Goal: Register for event/course

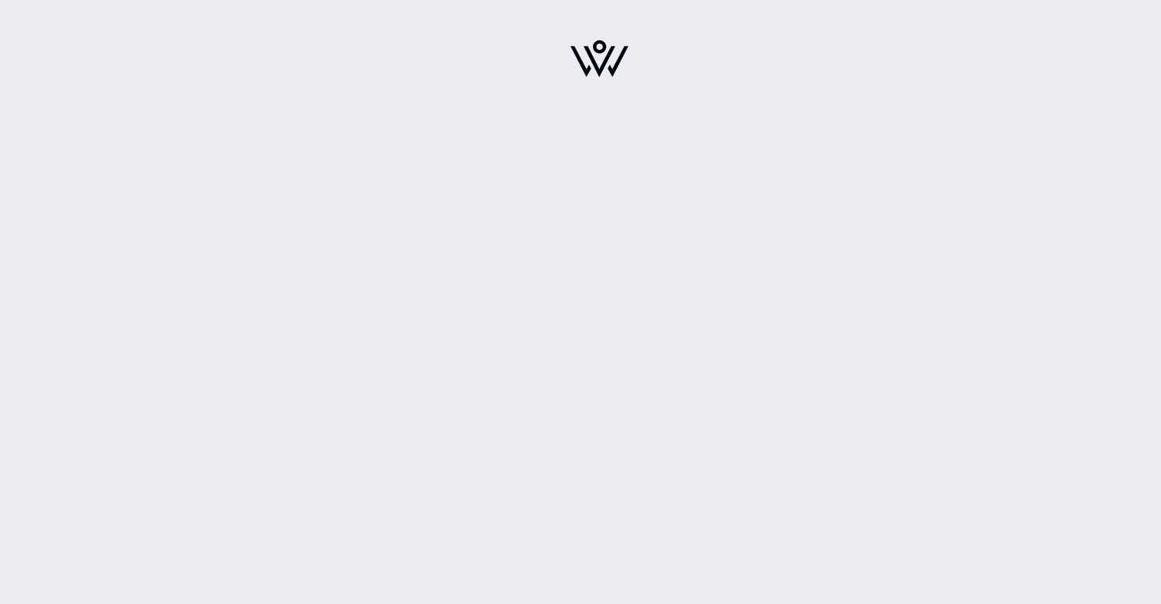
click at [584, 104] on div at bounding box center [599, 63] width 270 height 108
click at [634, 66] on div at bounding box center [599, 63] width 270 height 108
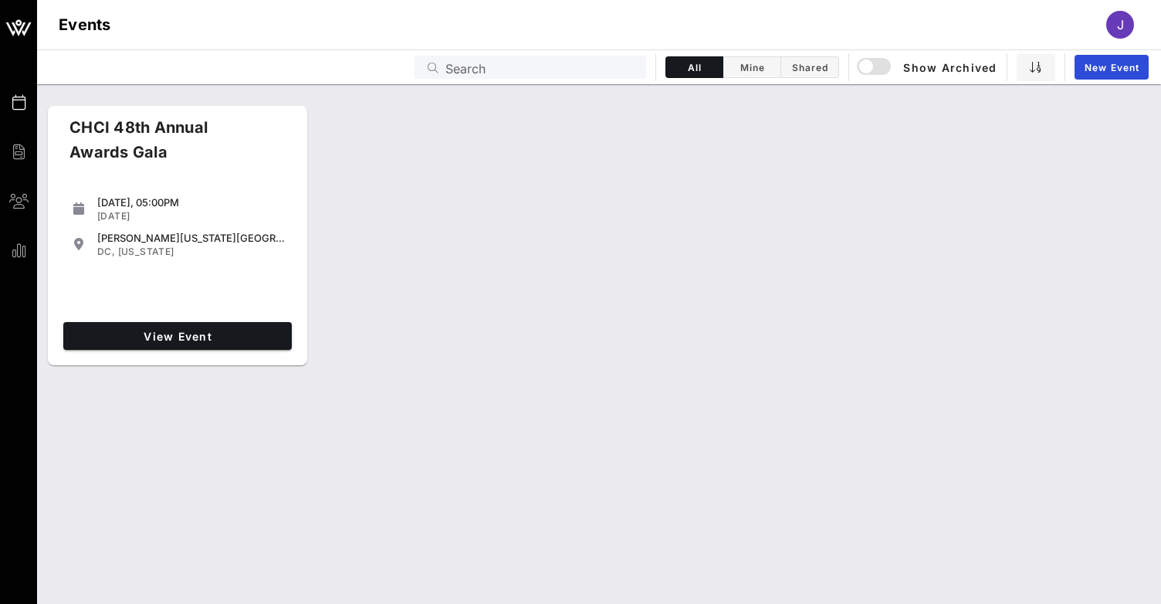
click at [160, 199] on div "[DATE], 05:00PM" at bounding box center [191, 202] width 188 height 12
click at [210, 340] on span "View Event" at bounding box center [177, 336] width 216 height 13
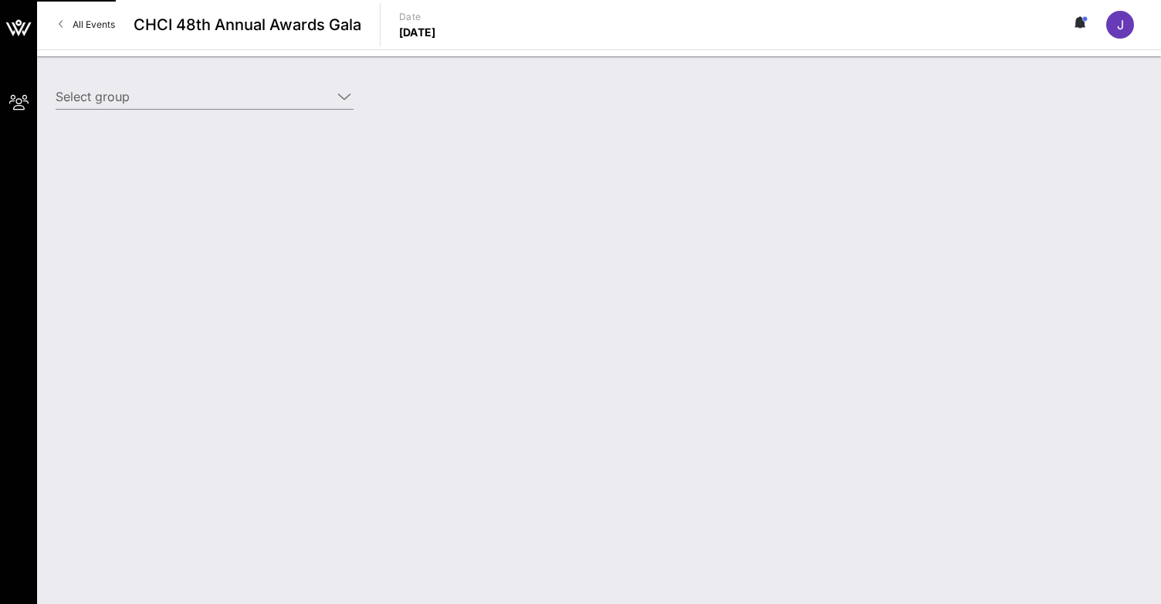
type input "Somos Votantes (Somos Votantes) [[PERSON_NAME], [PERSON_NAME][EMAIL_ADDRESS][DO…"
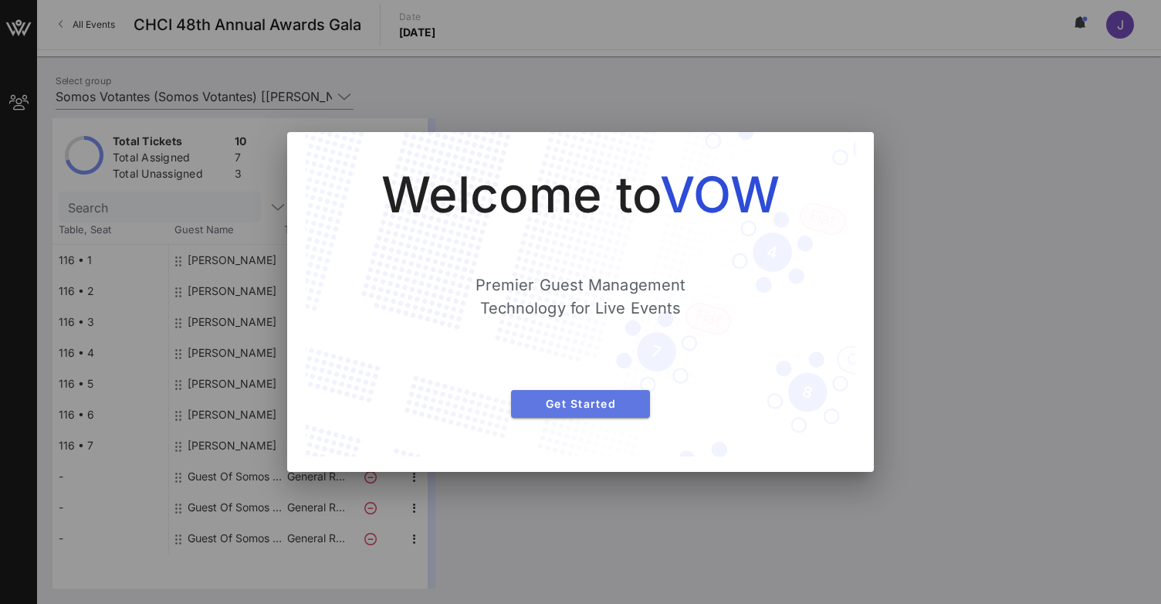
click at [560, 401] on span "Get Started" at bounding box center [580, 403] width 114 height 13
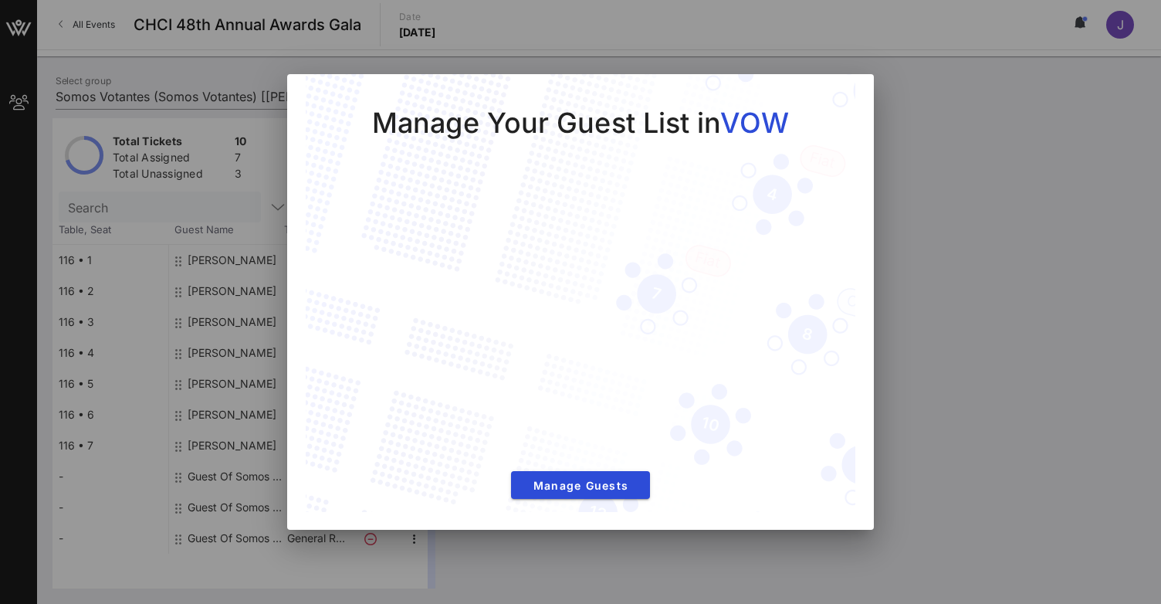
click at [987, 251] on div at bounding box center [580, 302] width 1161 height 604
click at [637, 486] on span "Manage Guests" at bounding box center [580, 485] width 114 height 13
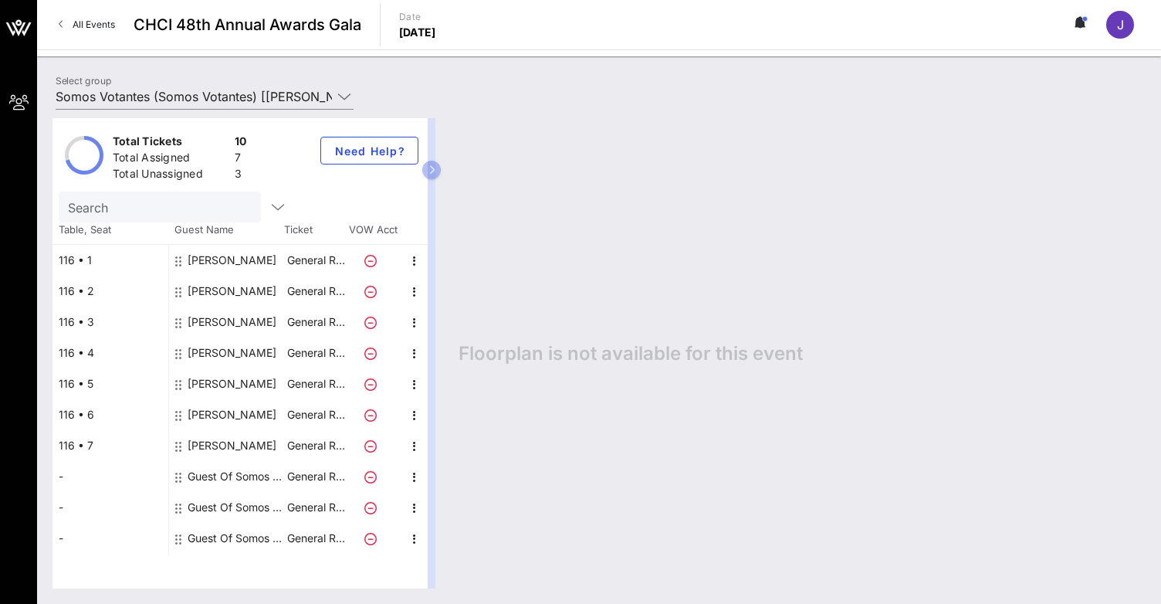
click at [222, 478] on div "Guest Of Somos Votantes" at bounding box center [236, 476] width 97 height 31
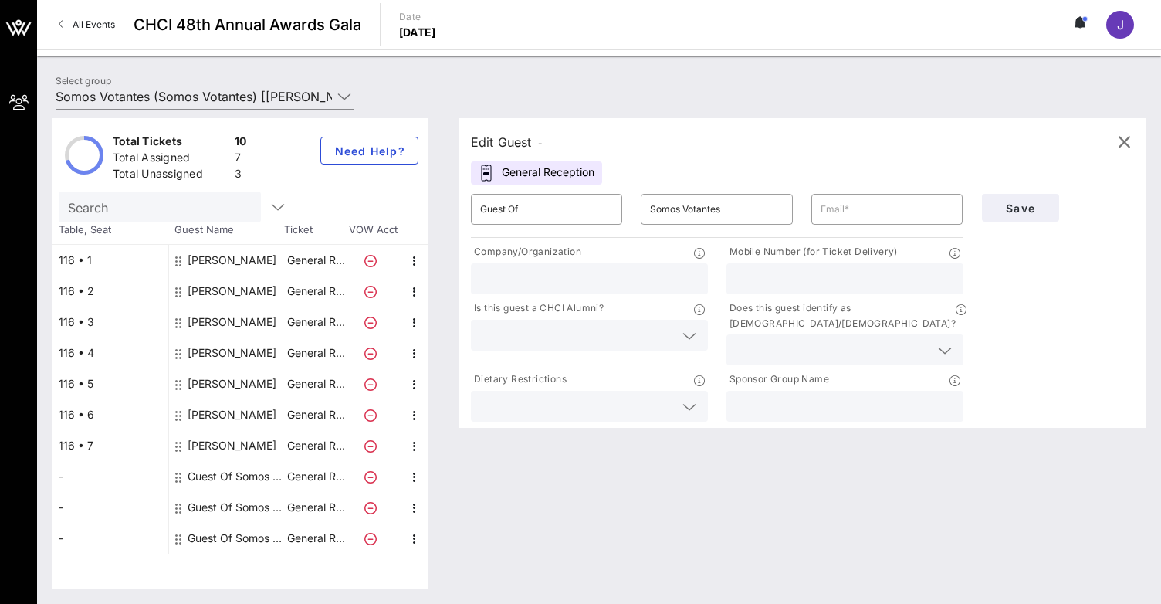
click at [631, 404] on div at bounding box center [589, 406] width 218 height 31
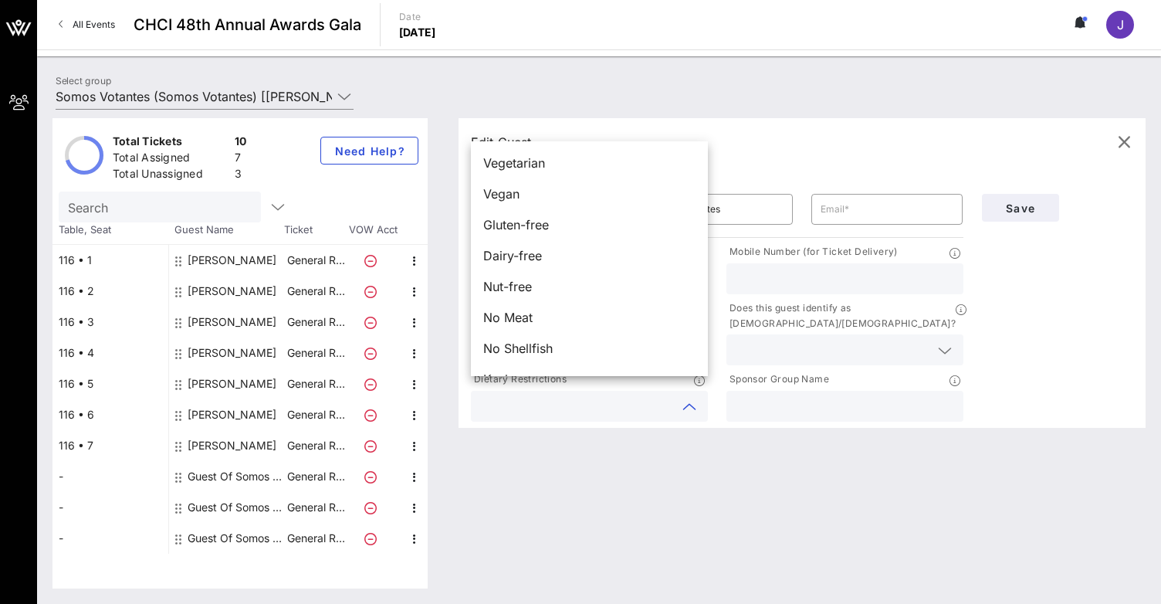
click at [621, 475] on div "Edit Guest - General Reception ​ Guest Of ​ Somos Votantes ​ Company/Organizati…" at bounding box center [794, 353] width 702 height 470
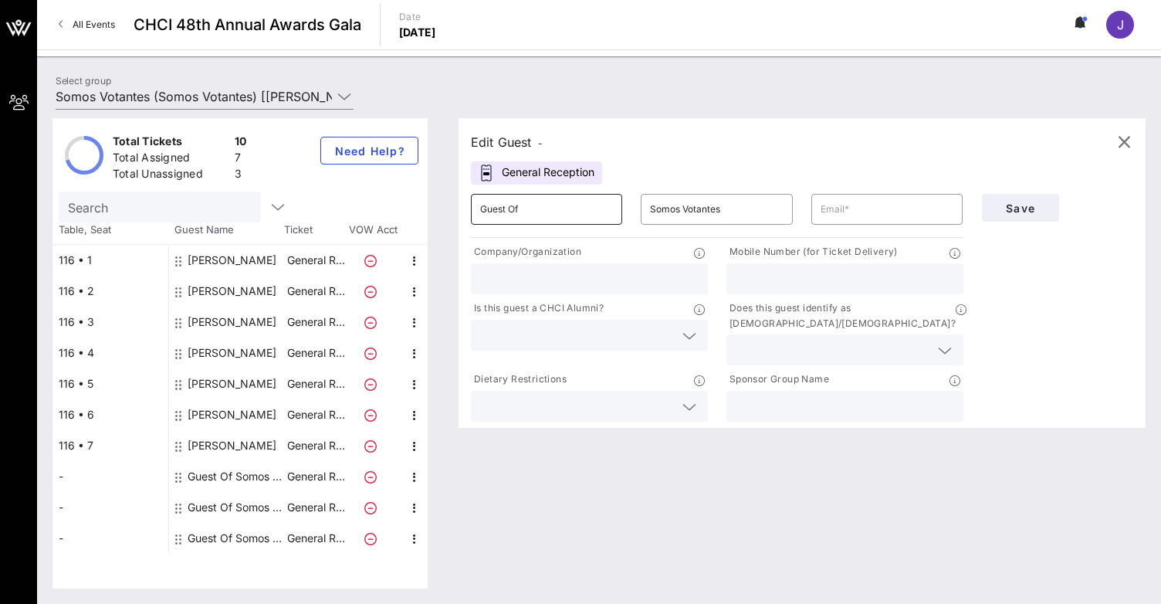
click at [523, 206] on input "Guest Of" at bounding box center [546, 209] width 133 height 25
type input "[PERSON_NAME]"
type input "Mahmood"
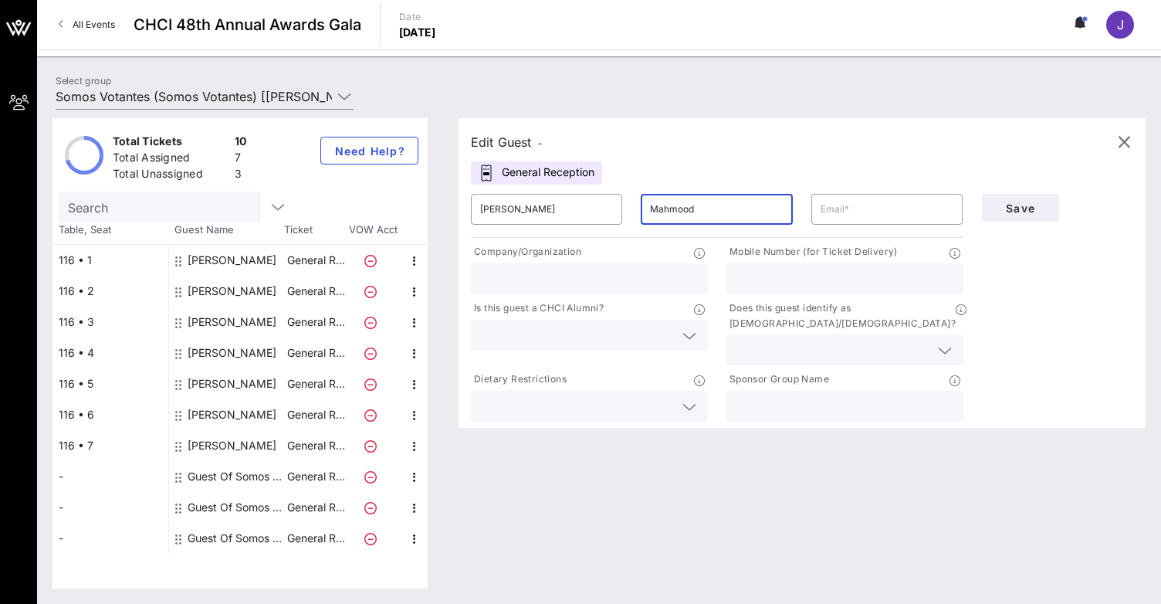
click at [815, 269] on input "text" at bounding box center [845, 279] width 218 height 20
paste input "202-968-4549"
type input "202-968-4549"
click at [605, 285] on input "text" at bounding box center [589, 279] width 218 height 20
type input "Somos Votantes"
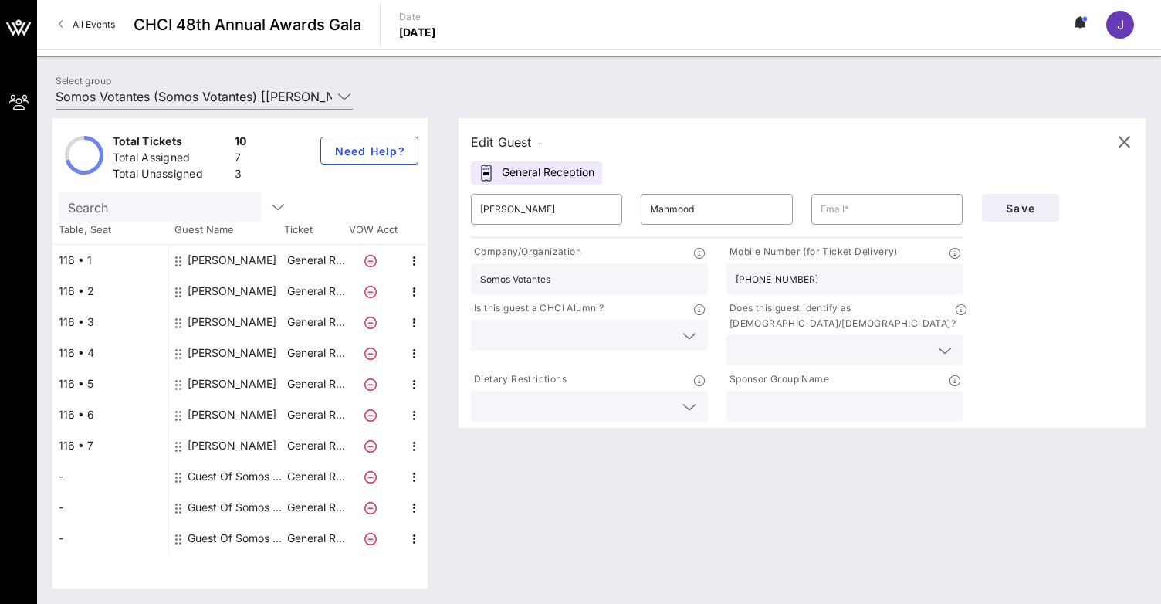
click at [595, 327] on input "text" at bounding box center [577, 335] width 194 height 20
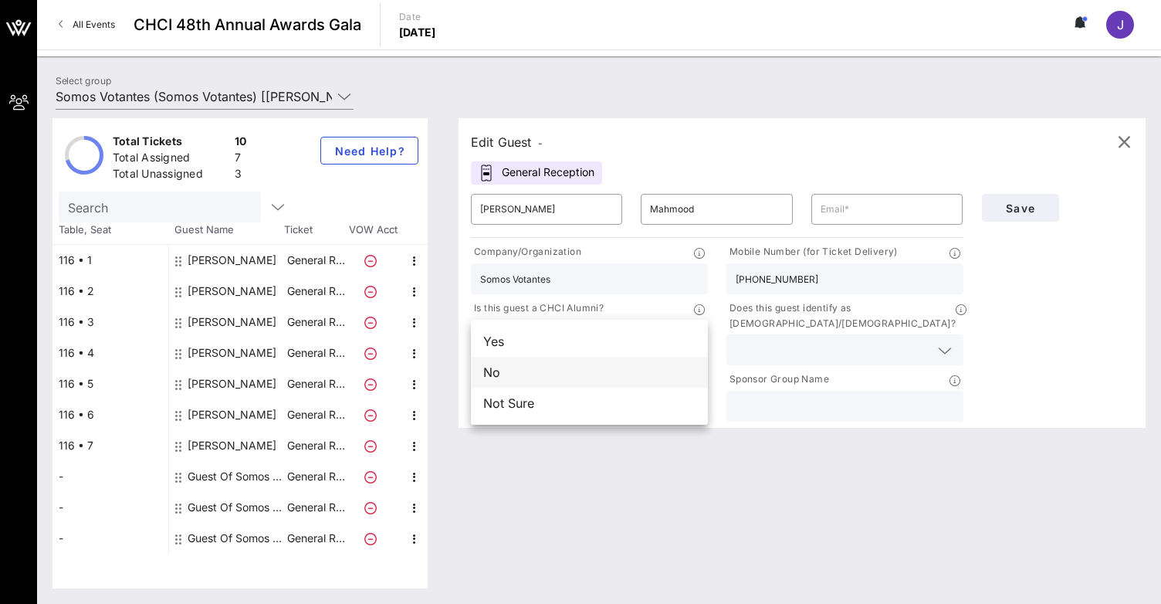
click at [585, 374] on div "No" at bounding box center [589, 372] width 237 height 31
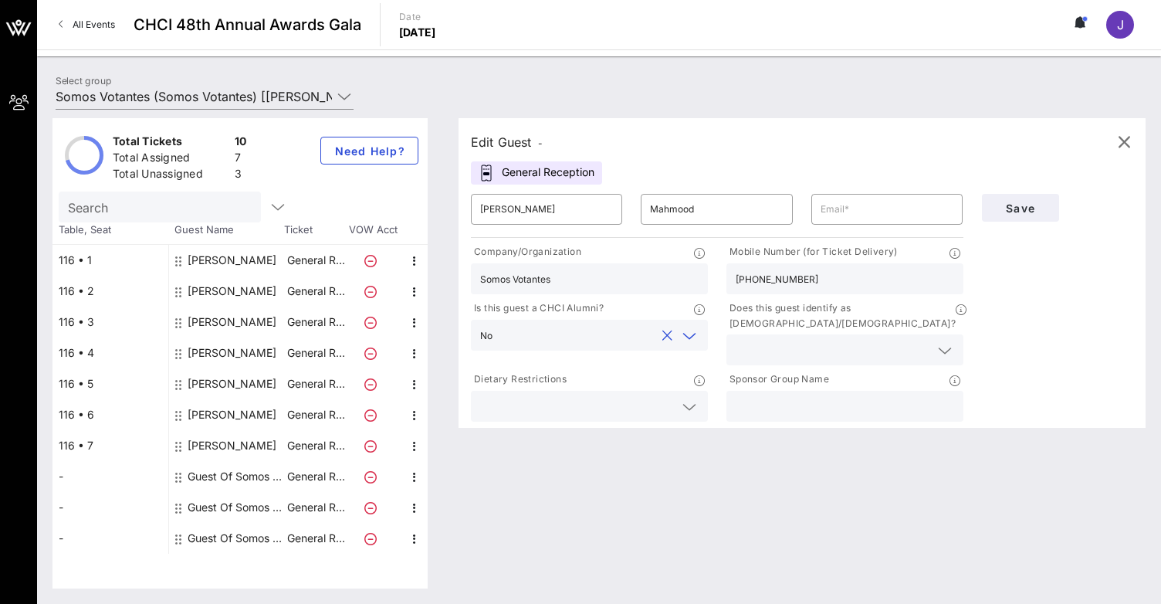
click at [807, 343] on input "text" at bounding box center [833, 350] width 194 height 20
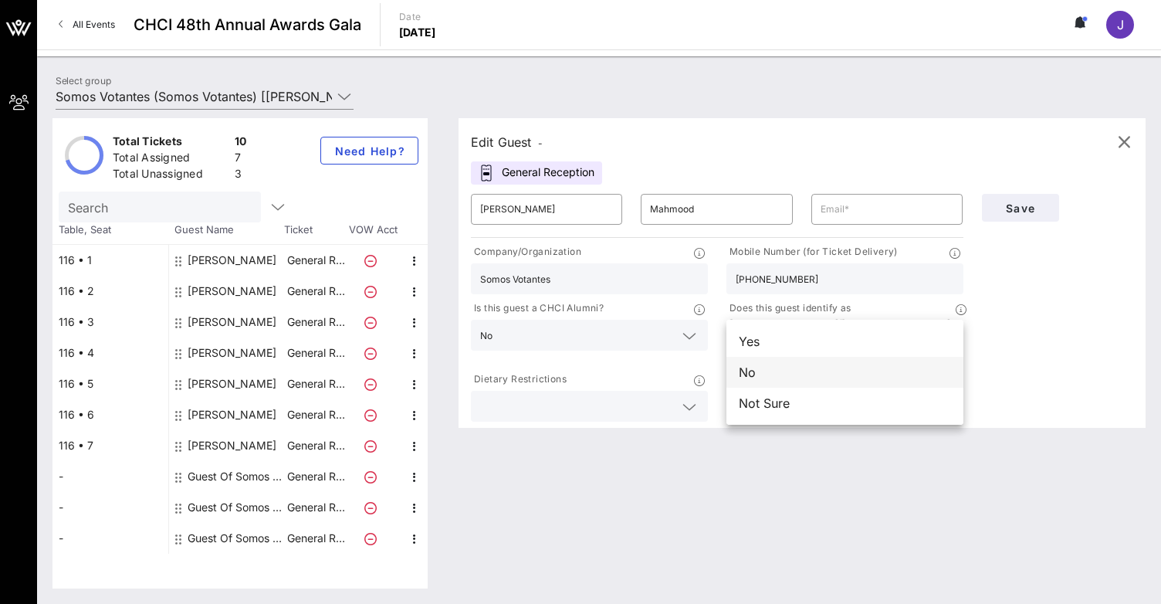
click at [801, 377] on div "No" at bounding box center [844, 372] width 237 height 31
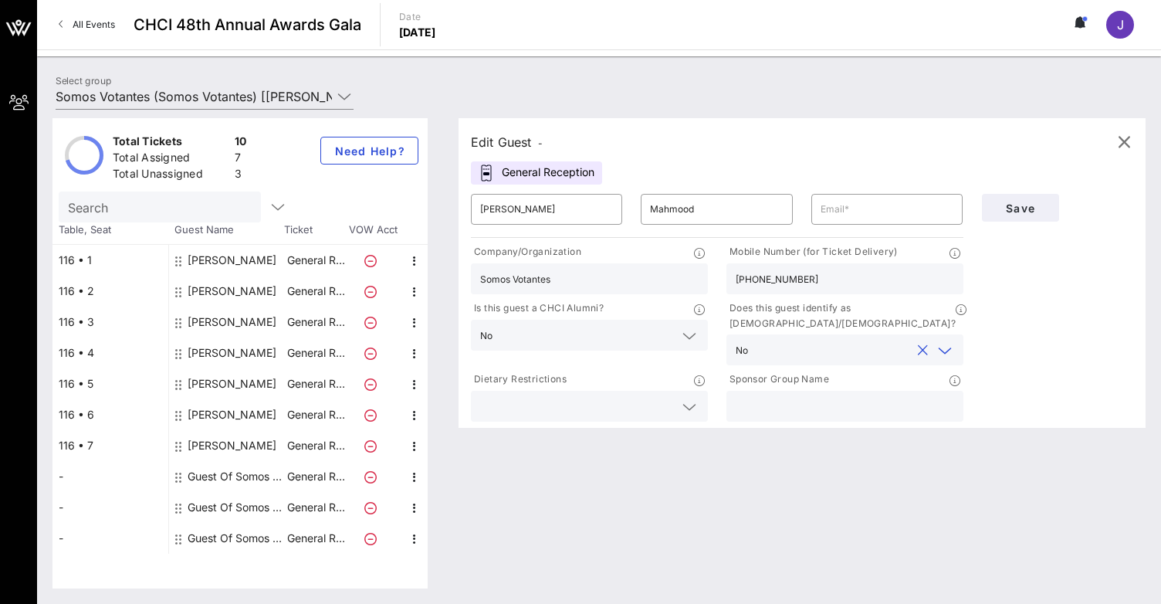
click at [840, 396] on input "text" at bounding box center [845, 406] width 218 height 20
type input "Somos Votantes"
click at [864, 212] on input "text" at bounding box center [887, 209] width 133 height 25
paste input "smahmood@elias.law"
type input "smahmood@elias.law"
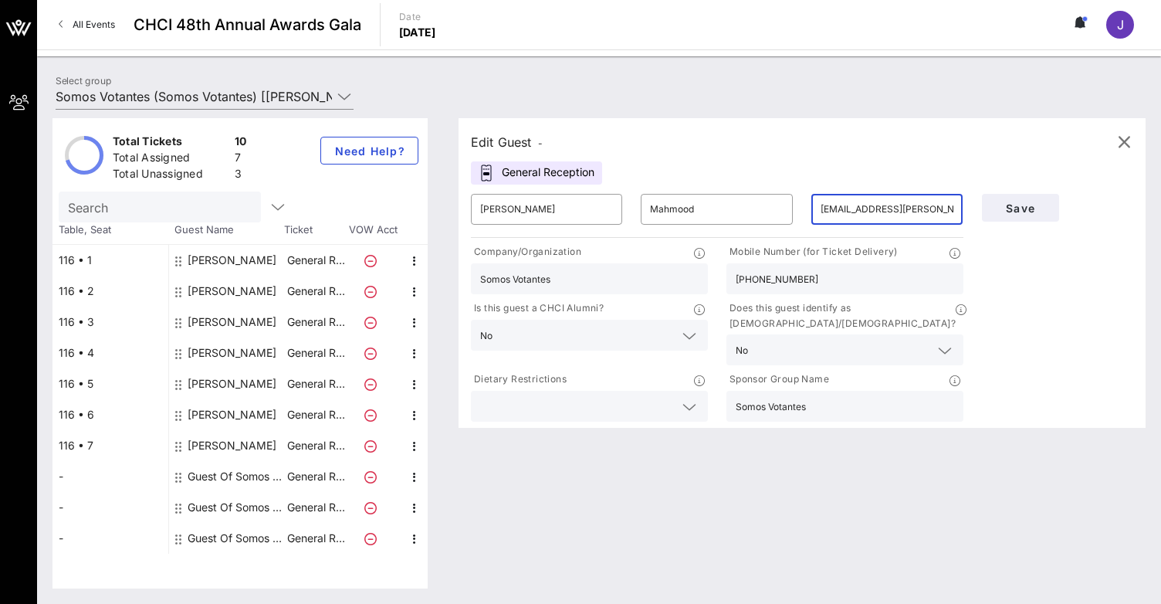
click at [550, 289] on div "Somos Votantes" at bounding box center [589, 278] width 218 height 31
click at [554, 286] on input "Somos Votantes" at bounding box center [589, 279] width 218 height 20
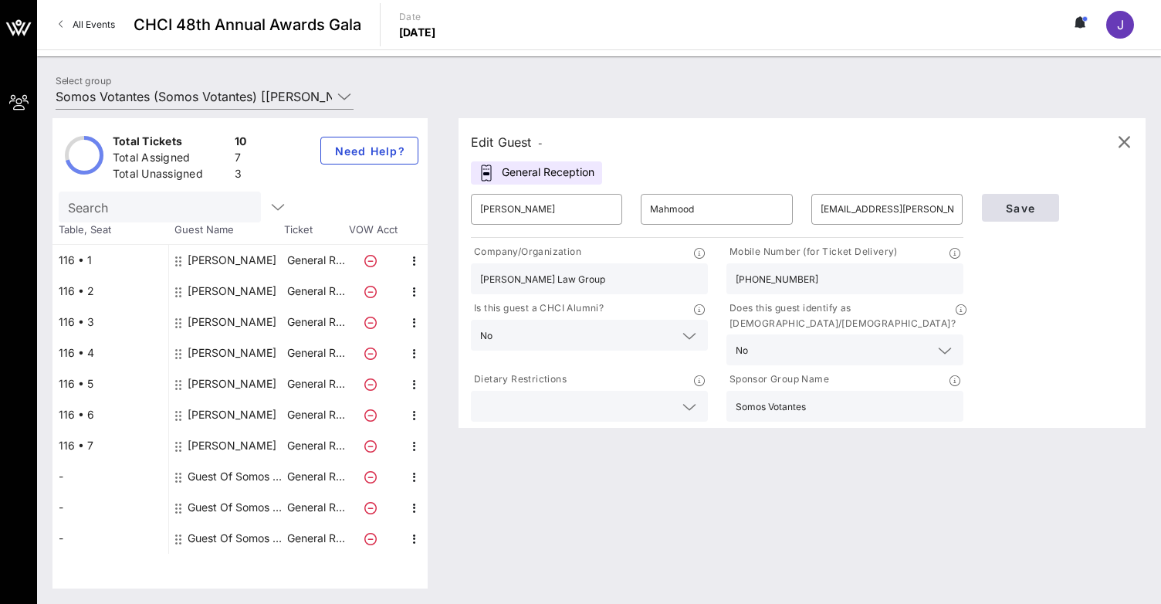
type input "Elias Law Group"
click at [1041, 206] on span "Save" at bounding box center [1020, 207] width 52 height 13
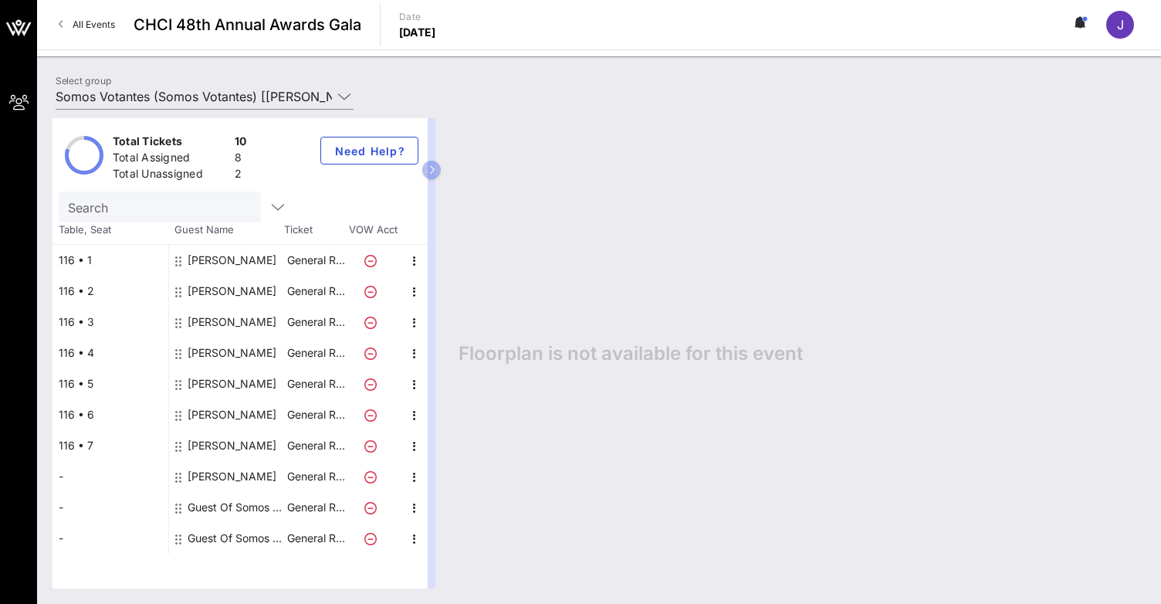
click at [215, 479] on div "Sarah Mahmood" at bounding box center [232, 476] width 89 height 31
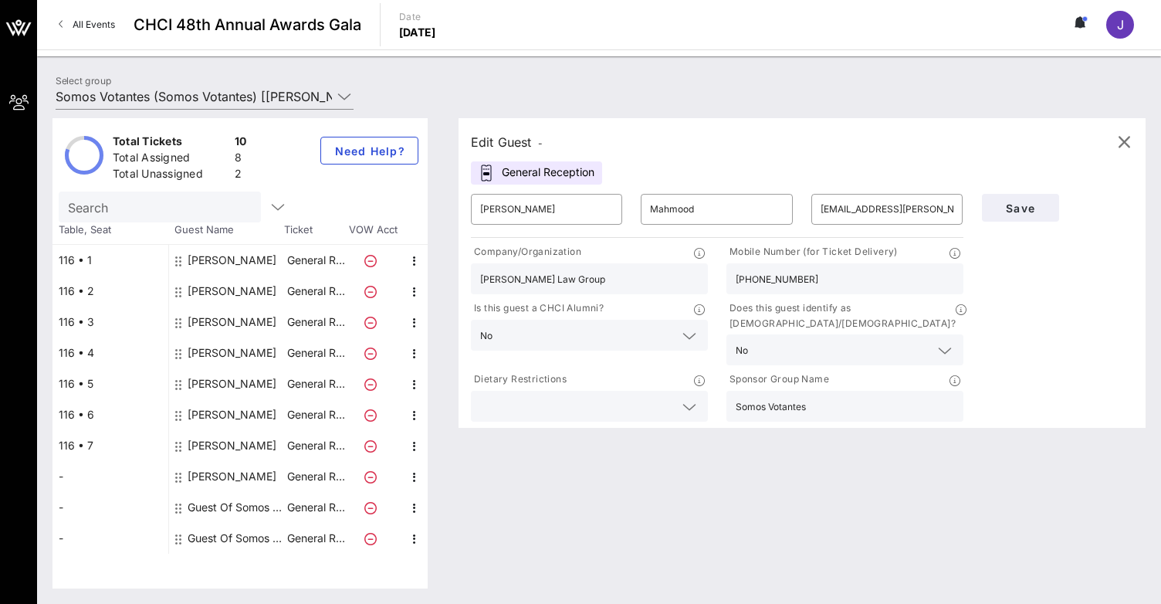
click at [594, 396] on input "text" at bounding box center [577, 406] width 194 height 20
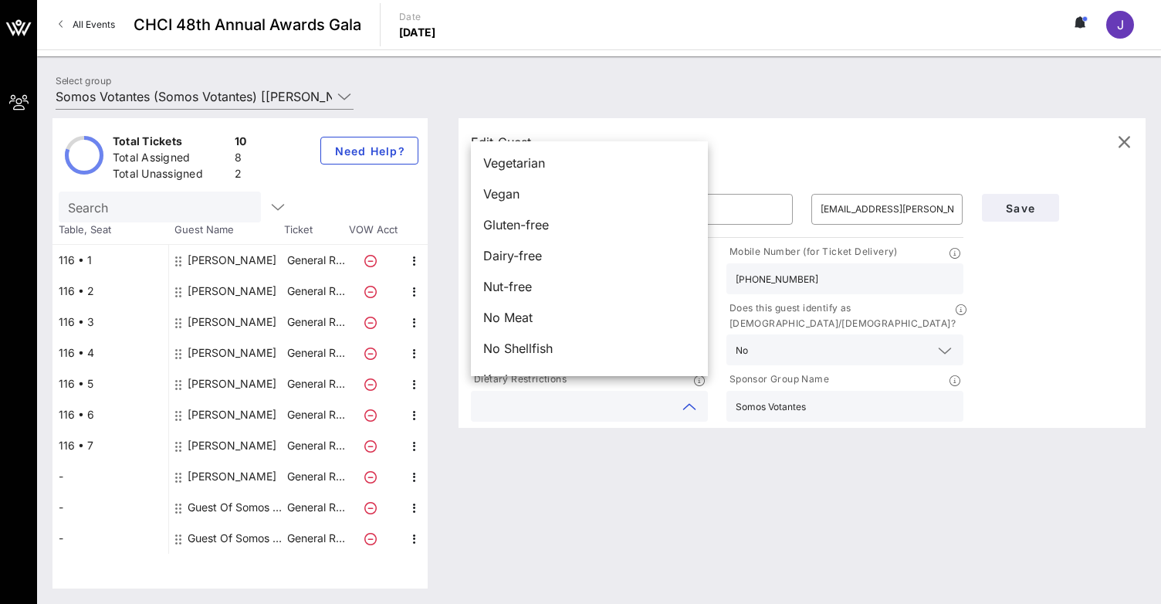
click at [618, 438] on div "Edit Guest - General Reception ​ Sarah ​ Mahmood ​ smahmood@elias.law Company/O…" at bounding box center [794, 353] width 702 height 470
